Goal: Check status: Check status

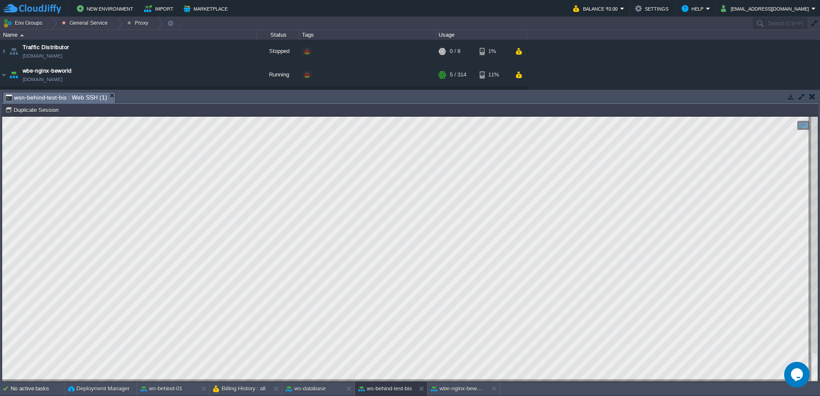
scroll to position [51, 0]
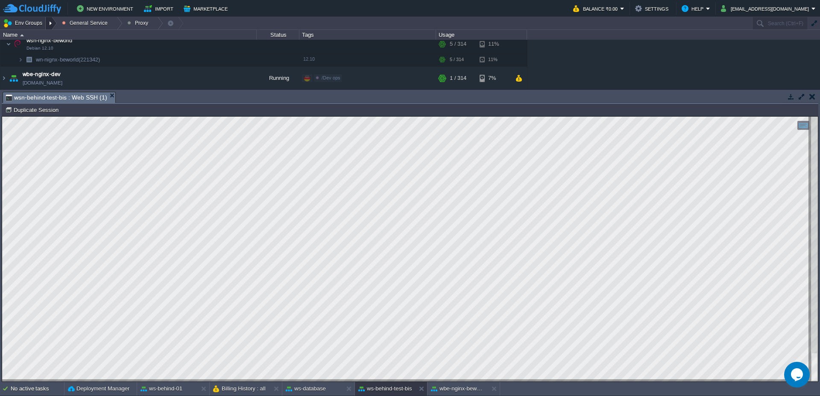
click at [55, 25] on div at bounding box center [52, 23] width 12 height 12
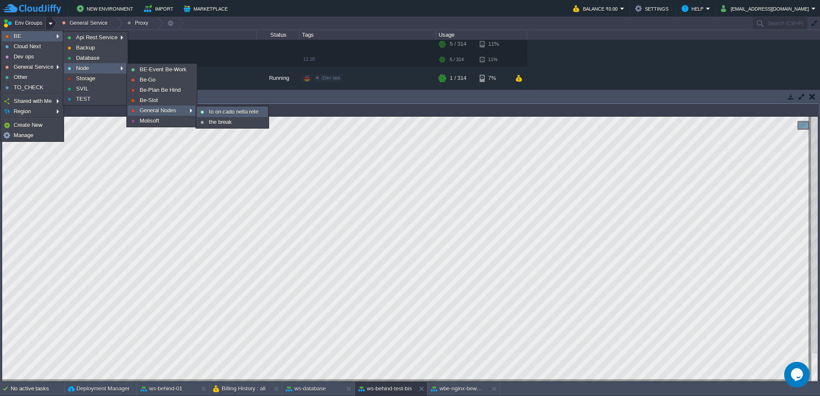
click at [218, 111] on span "Io on cado nella rete" at bounding box center [234, 111] width 50 height 6
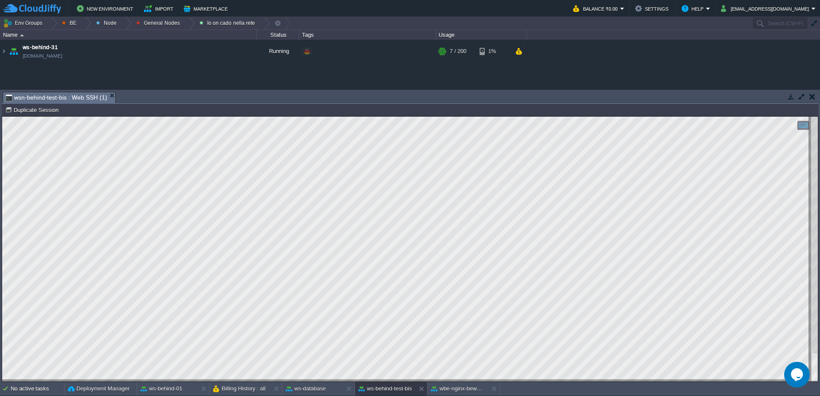
scroll to position [0, 0]
click at [0, 59] on img at bounding box center [3, 51] width 7 height 23
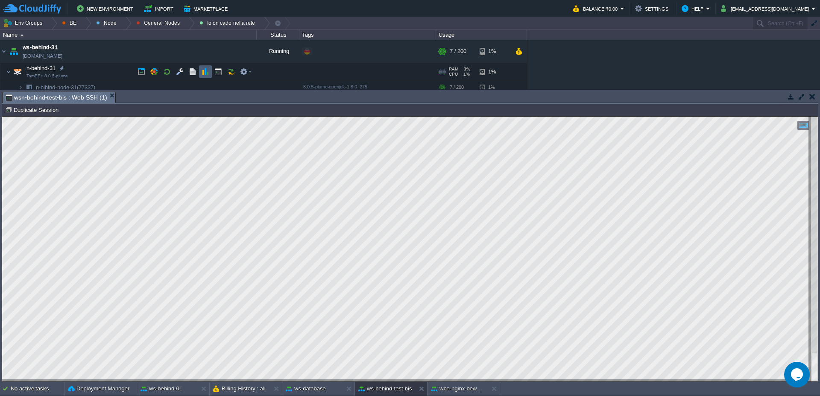
click at [209, 75] on td at bounding box center [205, 71] width 13 height 13
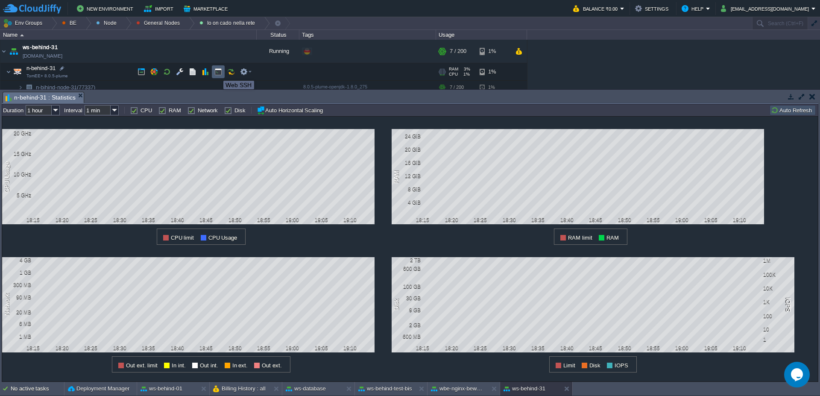
click at [217, 73] on button "button" at bounding box center [218, 72] width 8 height 8
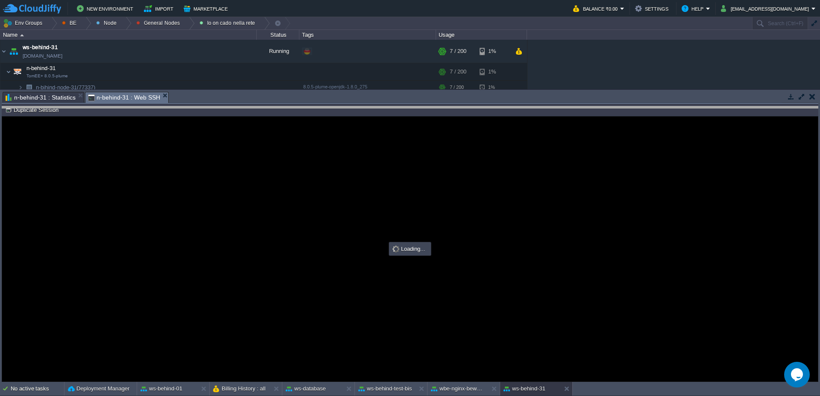
drag, startPoint x: 349, startPoint y: 100, endPoint x: 353, endPoint y: 147, distance: 46.7
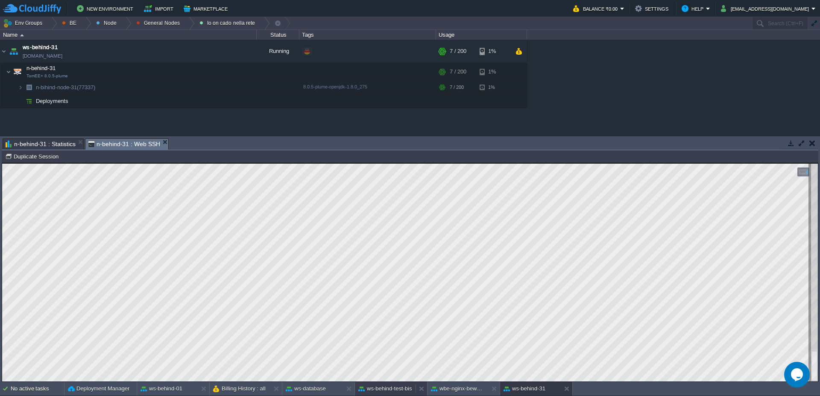
click at [391, 390] on button "ws-behind-test-bis" at bounding box center [385, 388] width 54 height 9
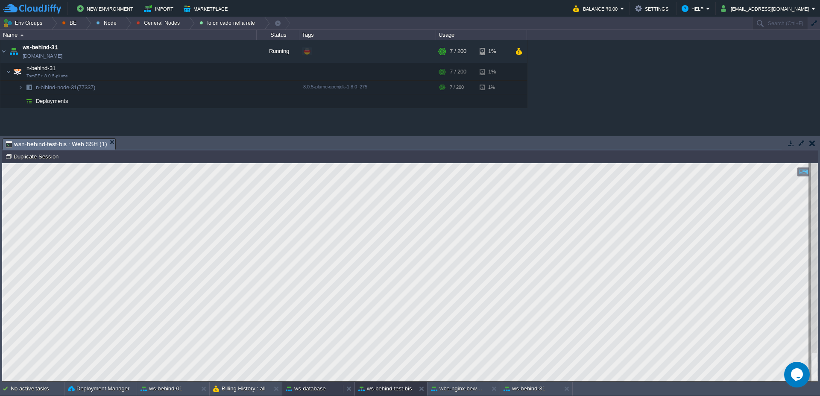
click at [316, 387] on button "ws-database" at bounding box center [306, 388] width 40 height 9
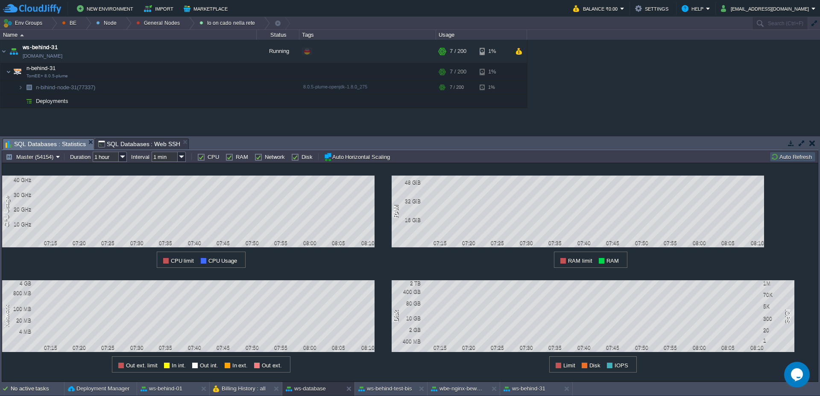
click at [799, 158] on button "Auto Refresh" at bounding box center [793, 157] width 44 height 8
click at [397, 386] on button "ws-behind-test-bis" at bounding box center [385, 388] width 54 height 9
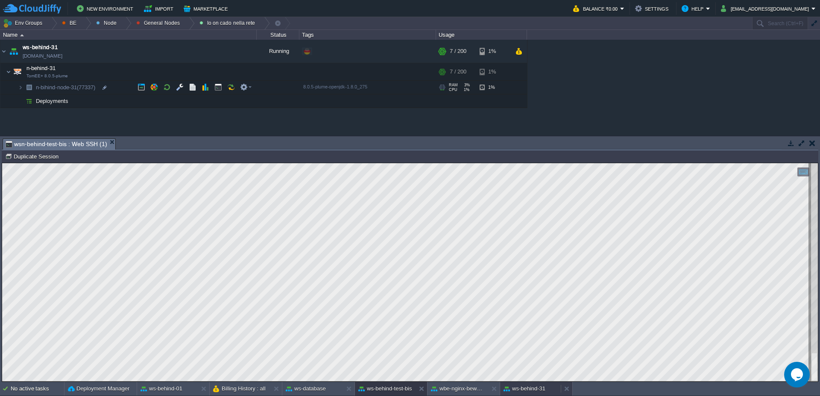
click at [542, 392] on button "ws-behind-31" at bounding box center [525, 388] width 42 height 9
click at [463, 391] on button "wbe-nginx-beworld" at bounding box center [458, 388] width 54 height 9
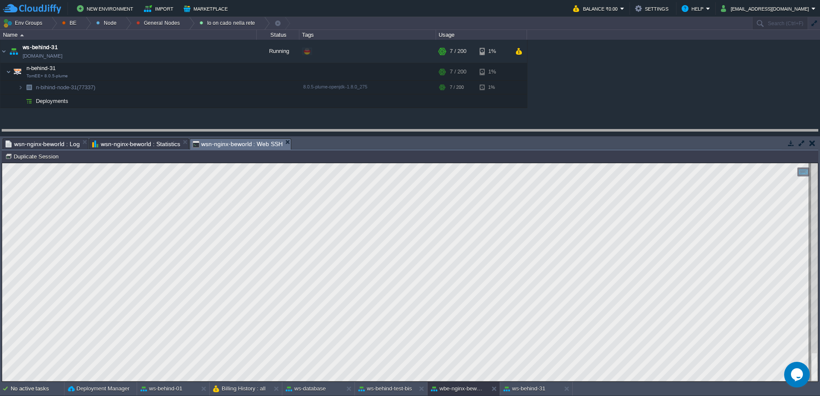
drag, startPoint x: 365, startPoint y: 143, endPoint x: 362, endPoint y: 120, distance: 23.2
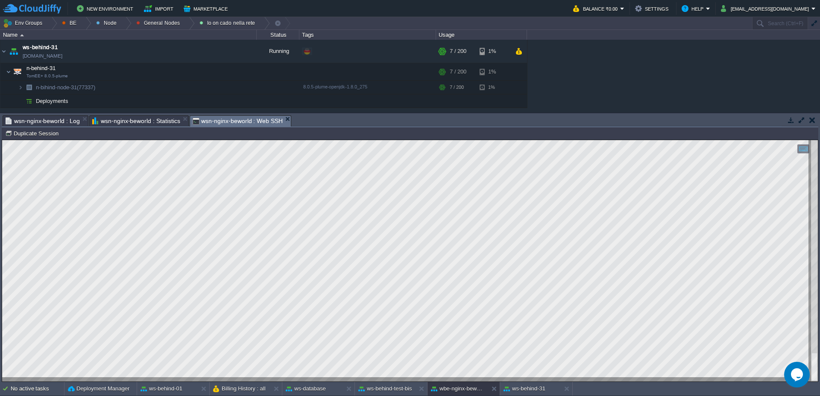
scroll to position [1, 169]
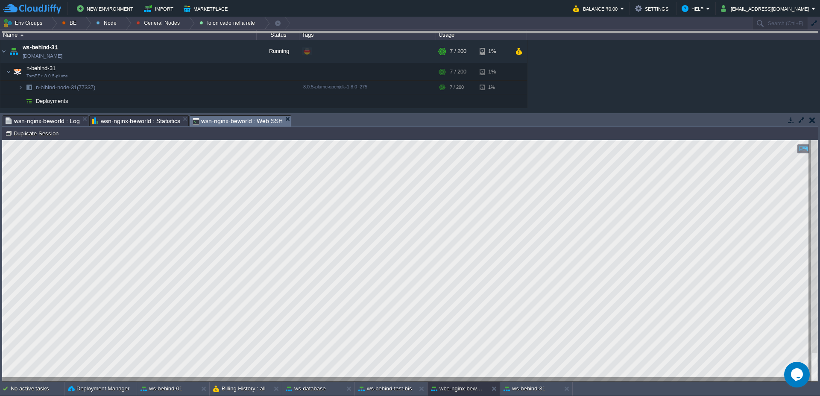
drag, startPoint x: 393, startPoint y: 124, endPoint x: 387, endPoint y: 17, distance: 107.8
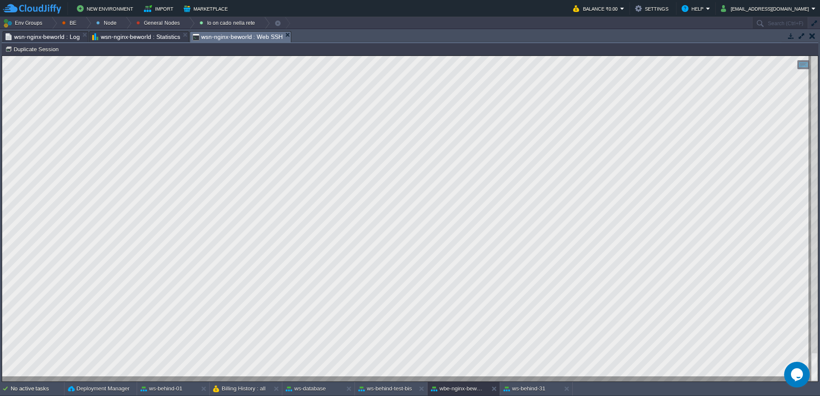
type textarea "[URL][DOMAIN_NAME]"
